Goal: Transaction & Acquisition: Subscribe to service/newsletter

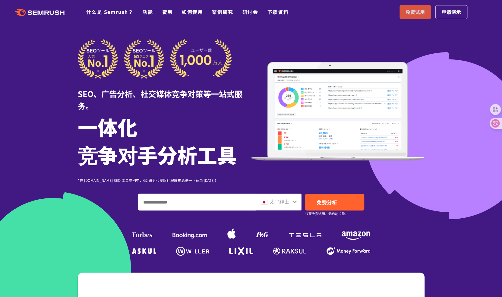
click at [417, 11] on font "免费试用" at bounding box center [414, 11] width 19 height 7
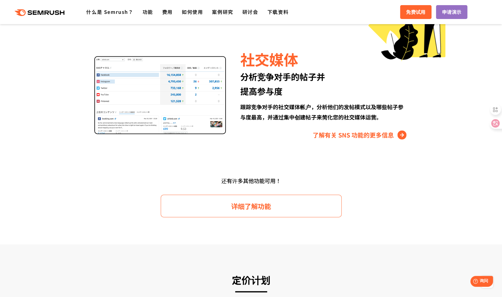
scroll to position [813, 0]
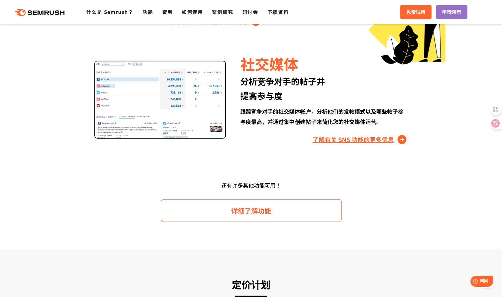
click at [402, 140] on link "了解有关 SNS 功能的更多信息" at bounding box center [359, 140] width 95 height 10
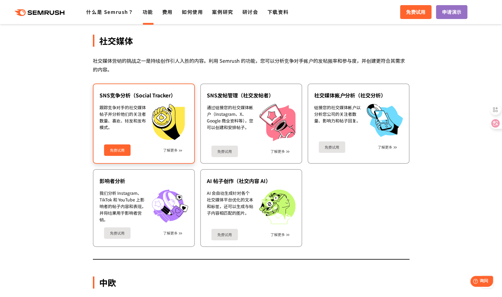
click at [114, 153] on link "免费试用" at bounding box center [117, 149] width 27 height 11
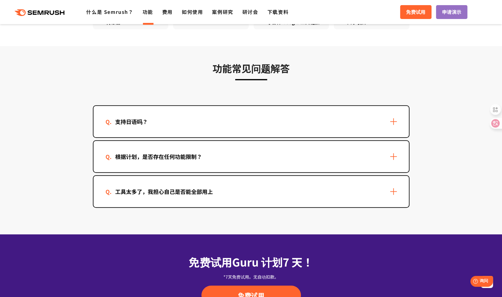
scroll to position [1766, 0]
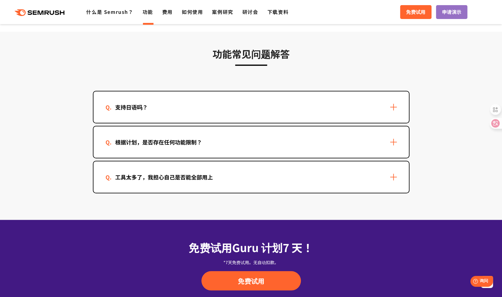
click at [283, 107] on div "支持日语吗？" at bounding box center [250, 106] width 315 height 31
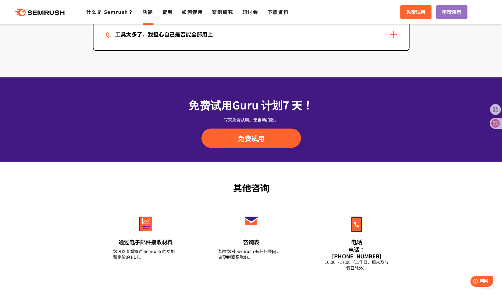
scroll to position [1947, 0]
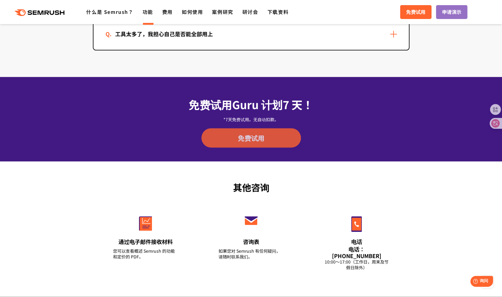
click at [250, 146] on link "免费试用" at bounding box center [250, 137] width 99 height 19
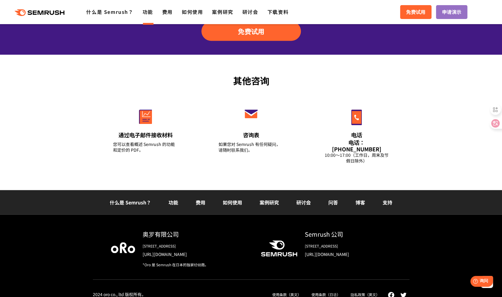
scroll to position [2054, 0]
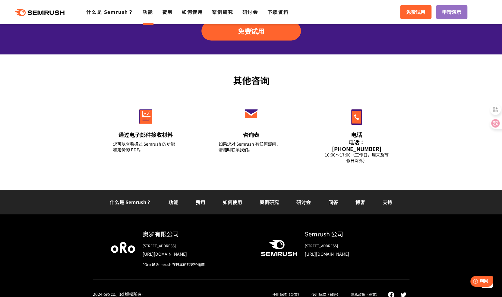
click at [405, 292] on img at bounding box center [403, 294] width 6 height 5
